Goal: Ask a question

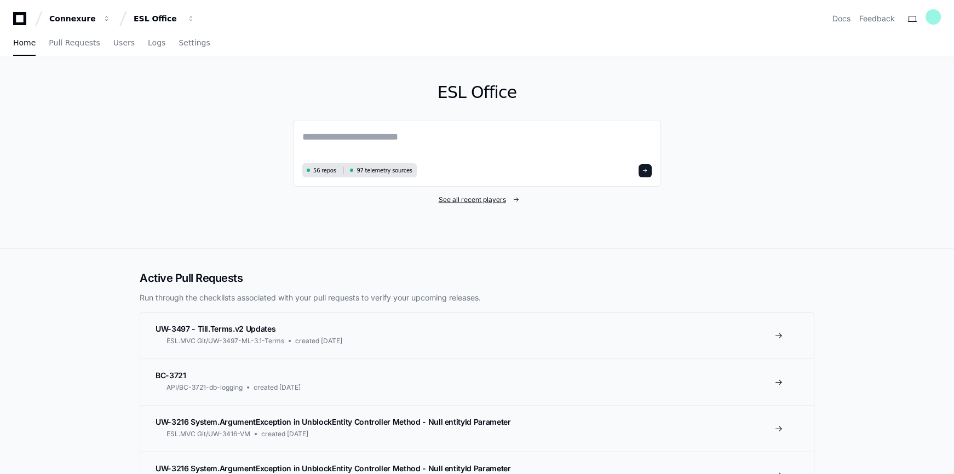
click at [477, 201] on span "See all recent players" at bounding box center [472, 199] width 67 height 9
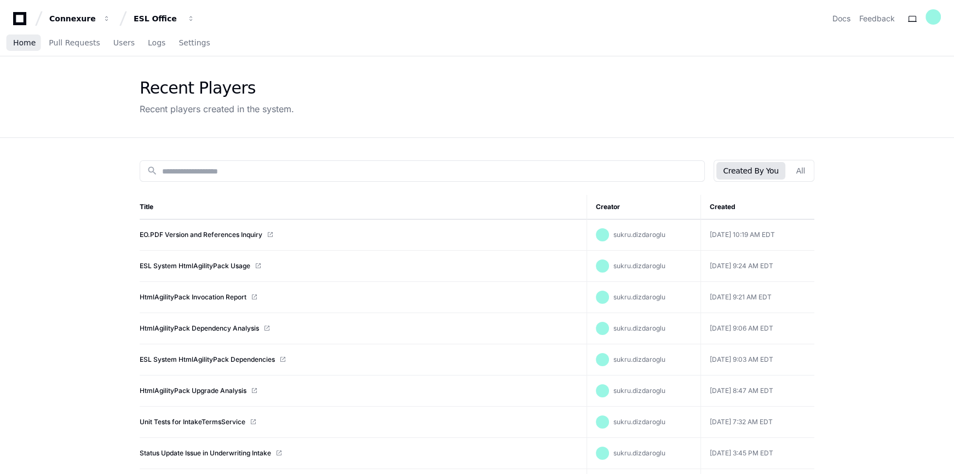
click at [22, 42] on span "Home" at bounding box center [24, 42] width 22 height 7
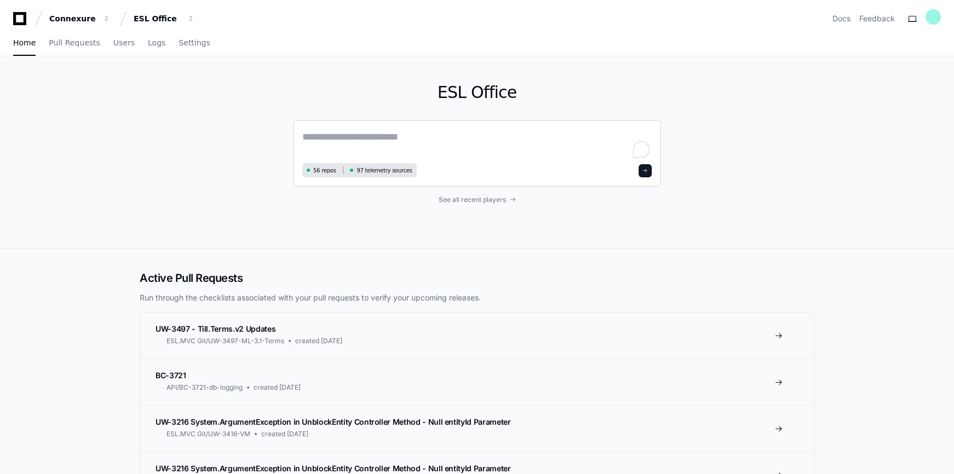
paste textarea "**********"
type textarea "**********"
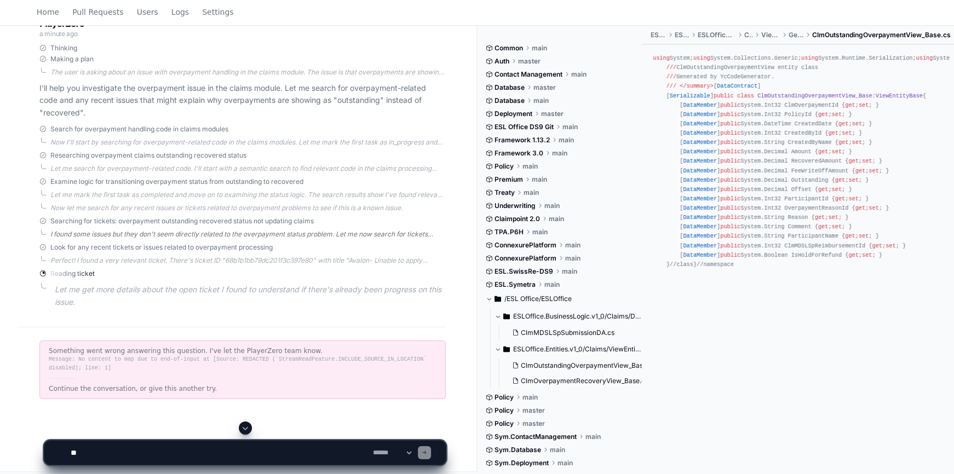
scroll to position [204, 0]
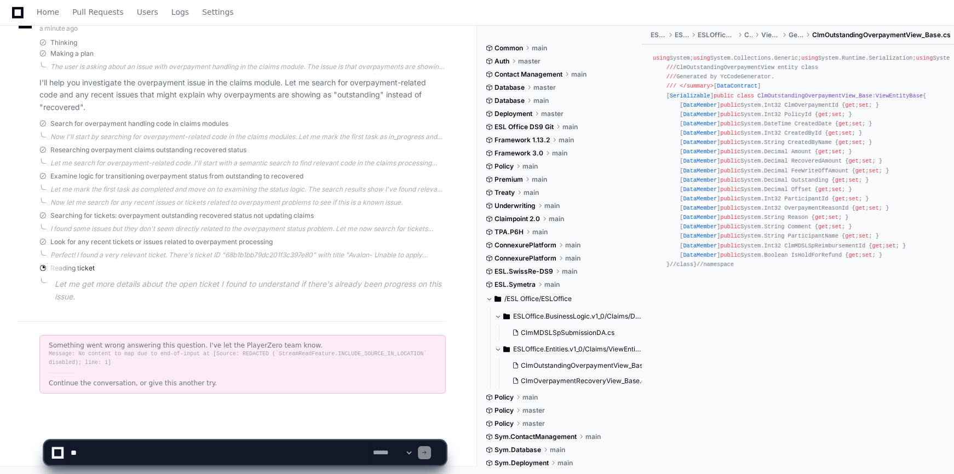
click at [85, 451] on textarea at bounding box center [219, 453] width 302 height 24
drag, startPoint x: 83, startPoint y: 449, endPoint x: 78, endPoint y: 455, distance: 7.4
click at [78, 455] on textarea "To enrich screen reader interactions, please activate Accessibility in Grammarl…" at bounding box center [219, 453] width 302 height 24
paste textarea "**********"
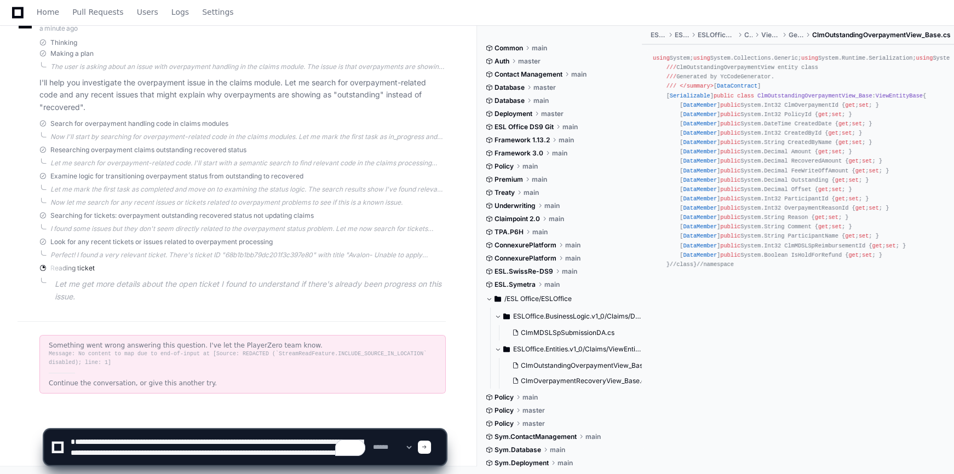
scroll to position [4, 0]
type textarea "**********"
click at [427, 445] on span at bounding box center [424, 447] width 5 height 5
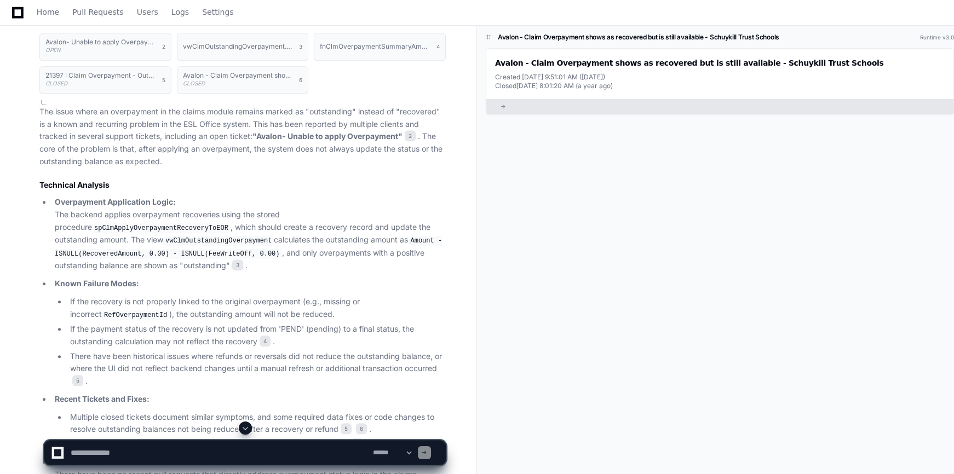
scroll to position [448, 0]
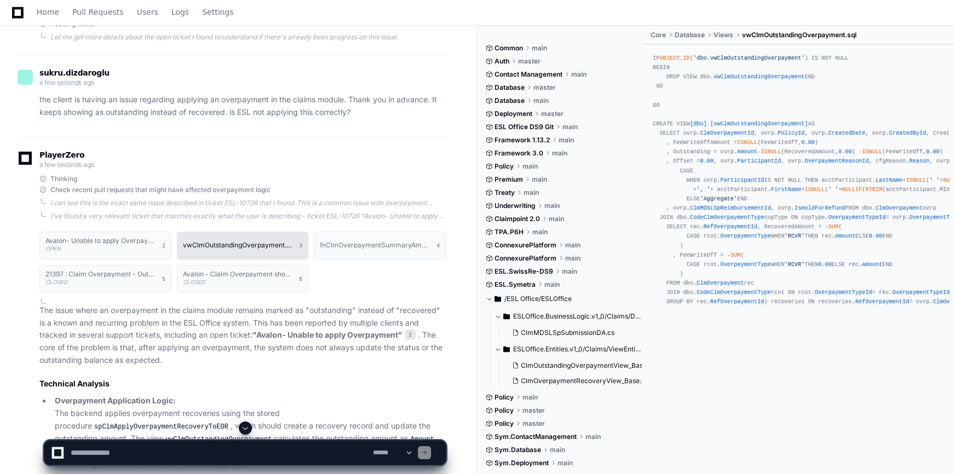
click at [235, 252] on button "vwClmOutstandingOverpayment.sql 3" at bounding box center [243, 245] width 132 height 27
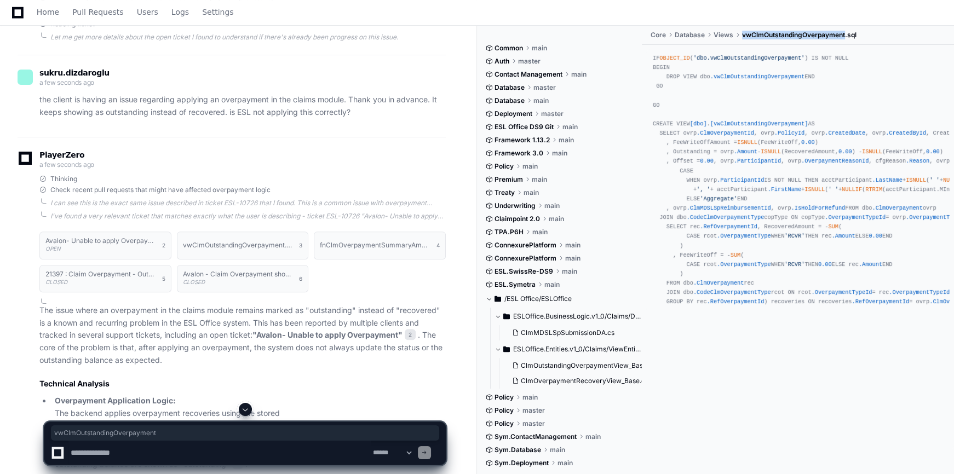
drag, startPoint x: 742, startPoint y: 34, endPoint x: 845, endPoint y: 34, distance: 103.5
click at [845, 34] on ul "Core Database Views vwClmOutstandingOverpayment.sql" at bounding box center [800, 35] width 307 height 18
copy ul "vwClmOutstandingOverpayment"
click at [91, 456] on textarea "To enrich screen reader interactions, please activate Accessibility in Grammarl…" at bounding box center [219, 453] width 302 height 24
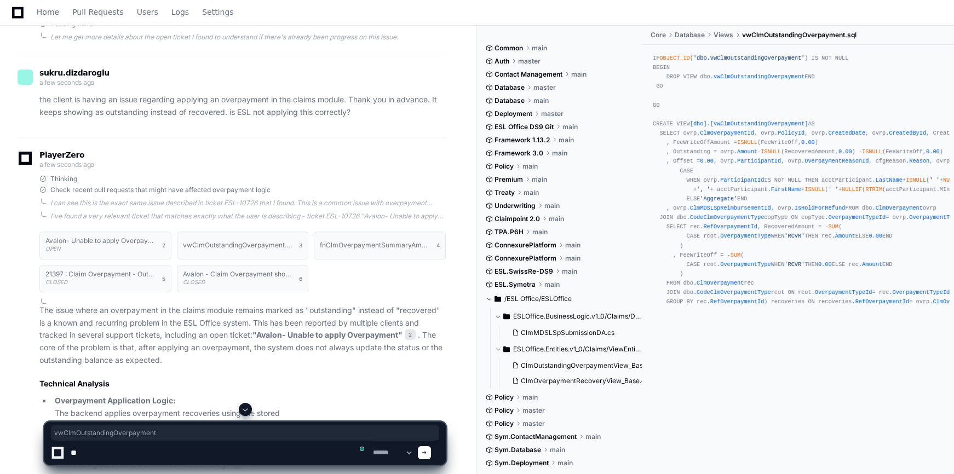
type textarea "*"
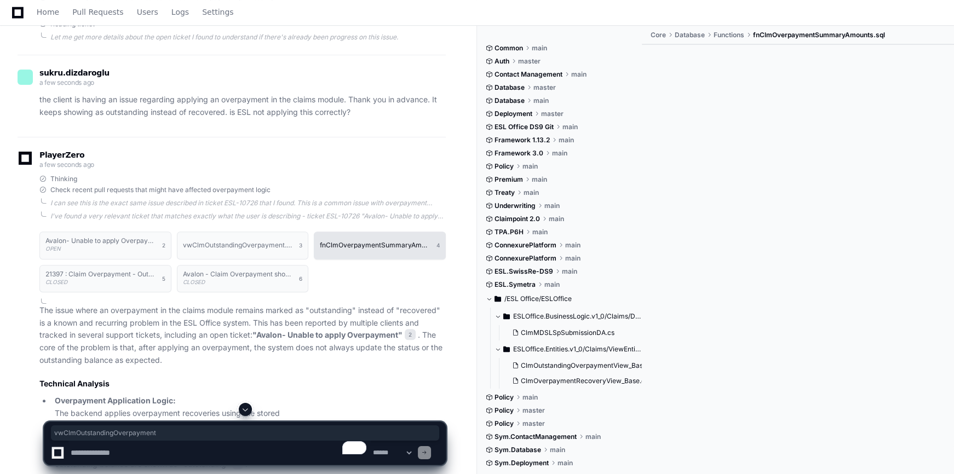
click at [378, 246] on h1 "fnClmOverpaymentSummaryAmounts.sql" at bounding box center [375, 245] width 111 height 7
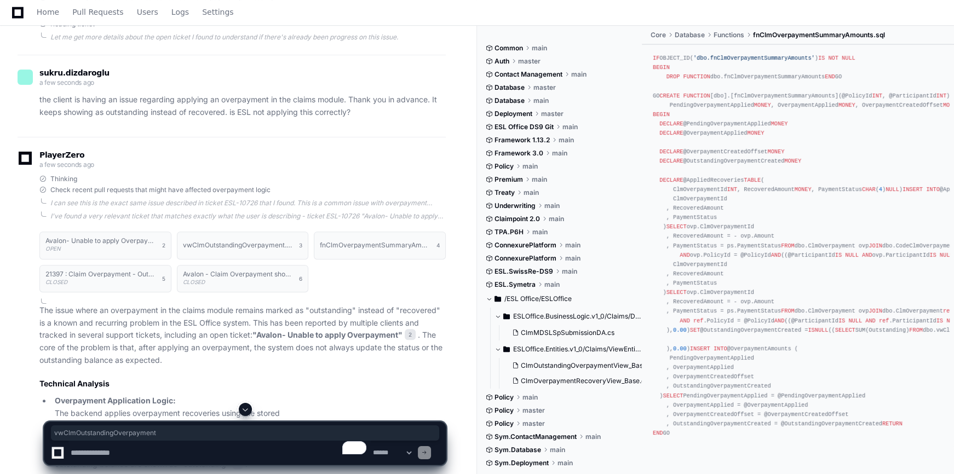
scroll to position [493, 0]
drag, startPoint x: 754, startPoint y: 32, endPoint x: 873, endPoint y: 37, distance: 119.5
click at [873, 37] on span "fnClmOverpaymentSummaryAmounts.sql" at bounding box center [819, 35] width 132 height 9
copy span "fnClmOverpaymentSummaryAmounts"
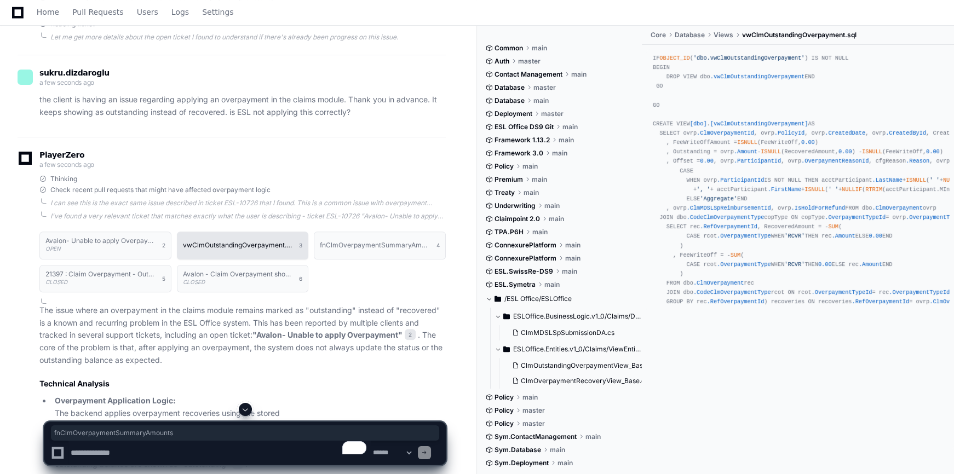
scroll to position [0, 0]
click at [869, 88] on div "IF OBJECT_ID ( 'dbo.vwClmOutstandingOverpayment' ) IS NOT NULL BEGIN DROP VIEW …" at bounding box center [798, 180] width 290 height 253
